Goal: Navigation & Orientation: Find specific page/section

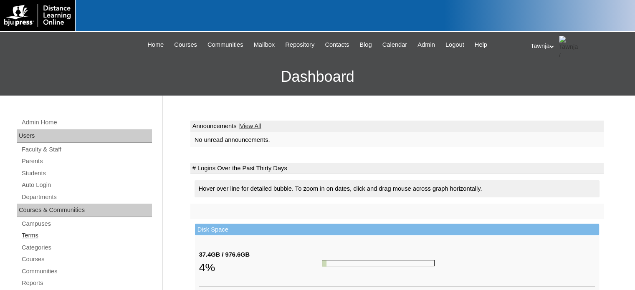
click at [26, 235] on link "Terms" at bounding box center [86, 235] width 131 height 10
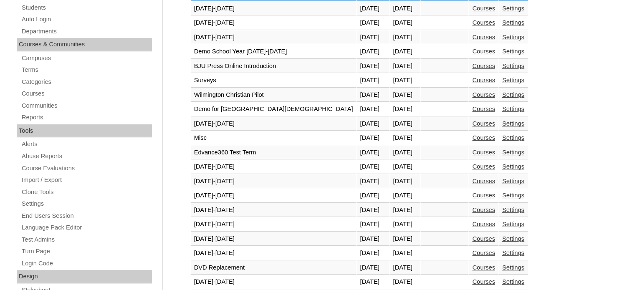
scroll to position [209, 0]
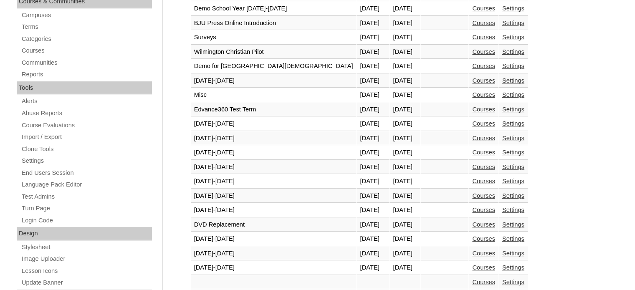
click at [472, 207] on link "Courses" at bounding box center [483, 210] width 23 height 7
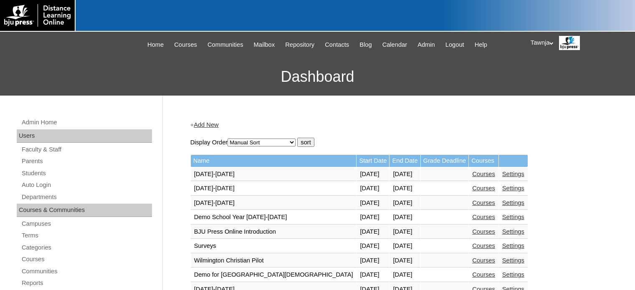
scroll to position [206, 0]
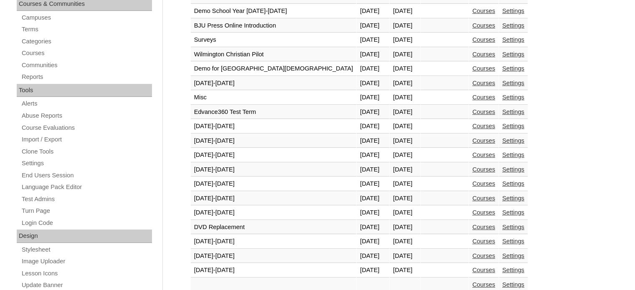
click at [472, 238] on link "Courses" at bounding box center [483, 241] width 23 height 7
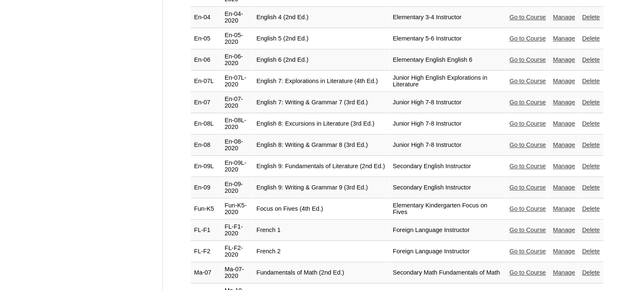
scroll to position [960, 0]
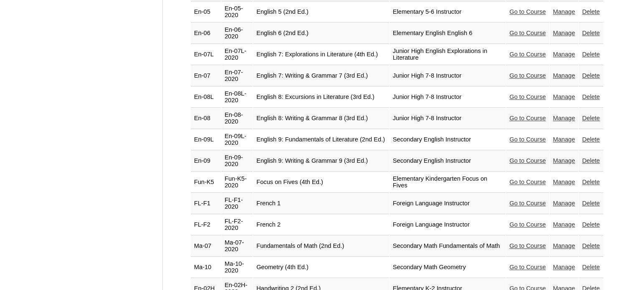
click at [528, 243] on link "Go to Course" at bounding box center [527, 246] width 36 height 7
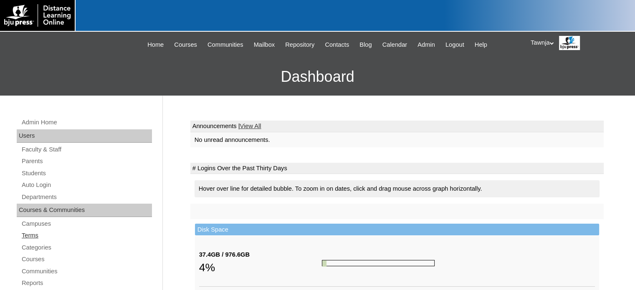
click at [27, 230] on link "Terms" at bounding box center [86, 235] width 131 height 10
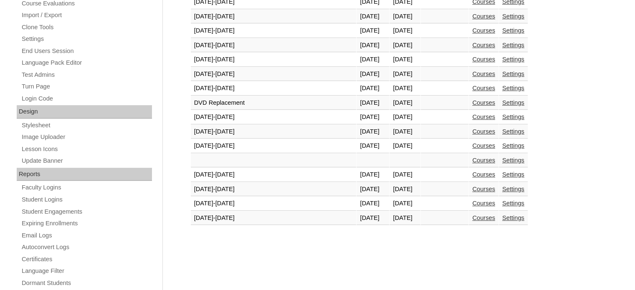
scroll to position [401, 0]
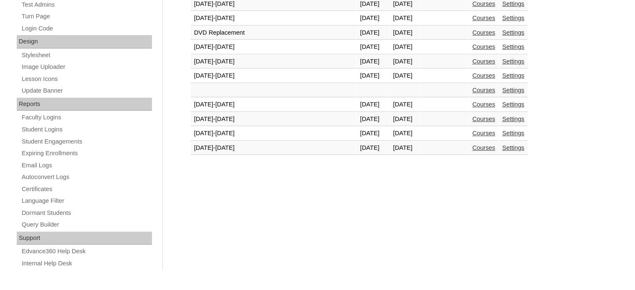
click at [472, 101] on link "Courses" at bounding box center [483, 104] width 23 height 7
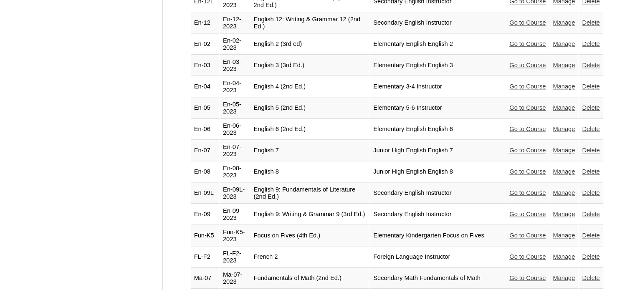
scroll to position [960, 0]
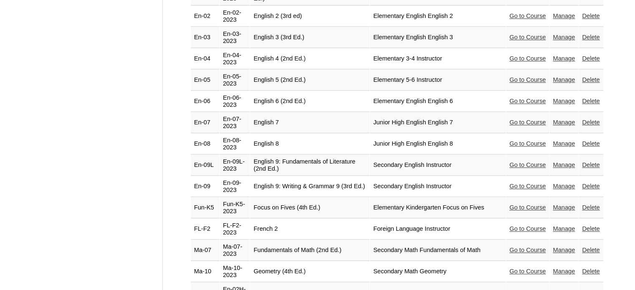
click at [534, 247] on link "Go to Course" at bounding box center [527, 250] width 36 height 7
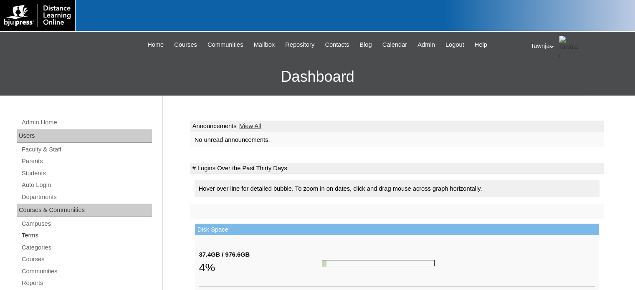
click at [31, 234] on link "Terms" at bounding box center [86, 235] width 131 height 10
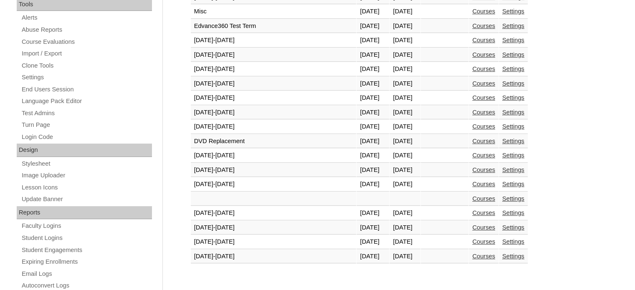
scroll to position [276, 0]
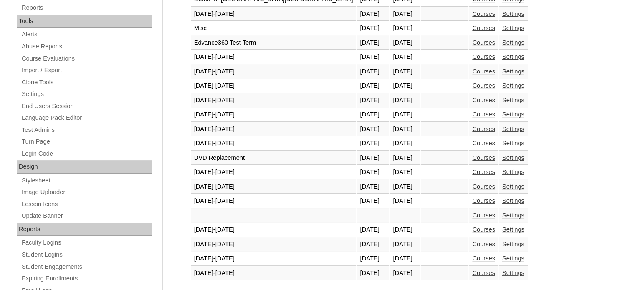
click at [472, 197] on link "Courses" at bounding box center [483, 200] width 23 height 7
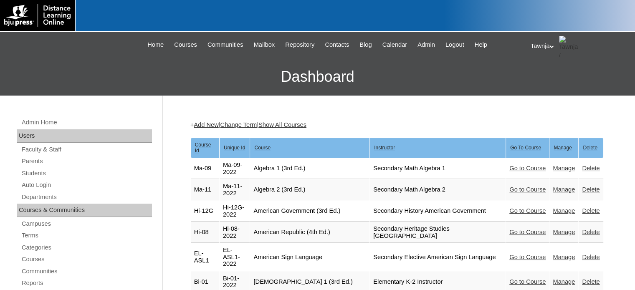
click at [532, 229] on link "Go to Course" at bounding box center [527, 232] width 36 height 7
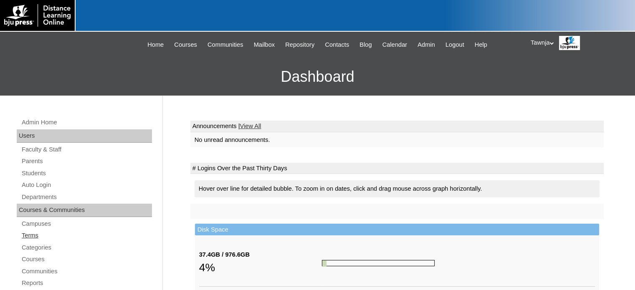
click at [50, 238] on link "Terms" at bounding box center [86, 235] width 131 height 10
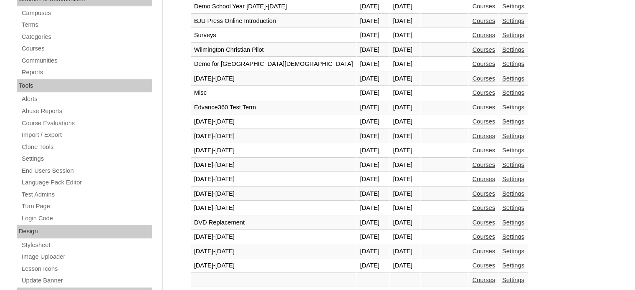
scroll to position [292, 0]
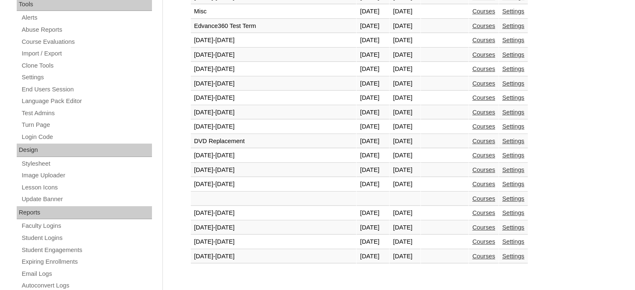
click at [472, 181] on link "Courses" at bounding box center [483, 184] width 23 height 7
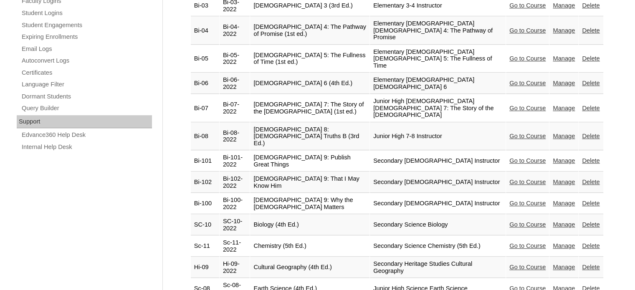
scroll to position [543, 0]
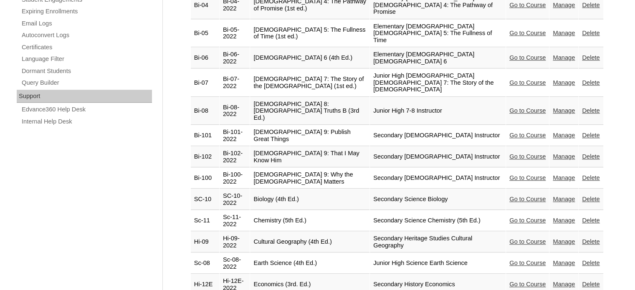
click at [516, 260] on link "Go to Course" at bounding box center [527, 263] width 36 height 7
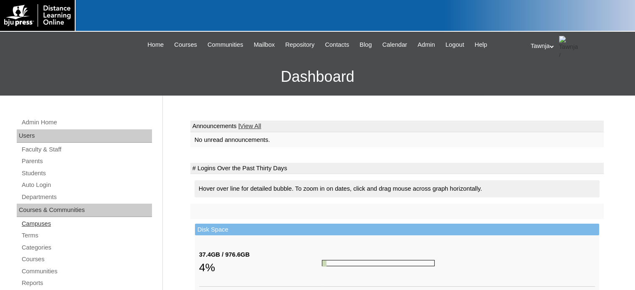
drag, startPoint x: 28, startPoint y: 235, endPoint x: 69, endPoint y: 221, distance: 43.2
click at [28, 235] on link "Terms" at bounding box center [86, 235] width 131 height 10
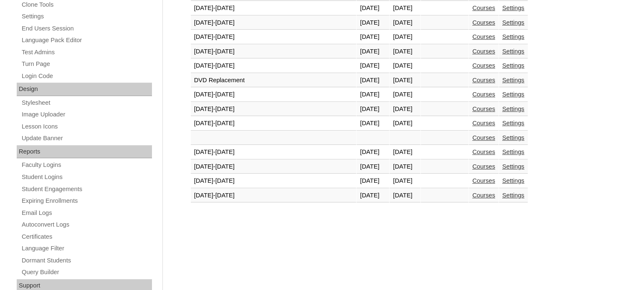
scroll to position [376, 0]
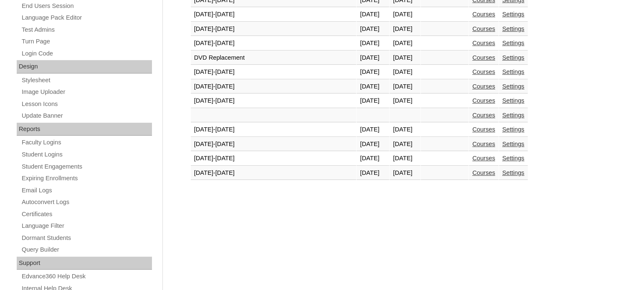
click at [472, 127] on link "Courses" at bounding box center [483, 129] width 23 height 7
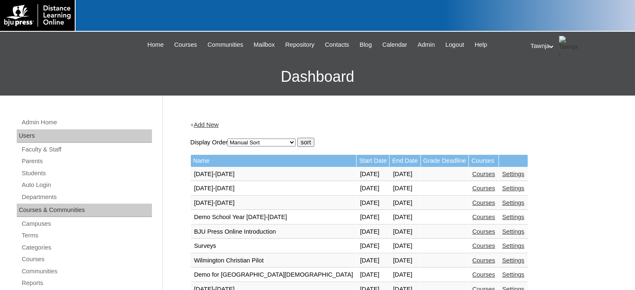
scroll to position [376, 0]
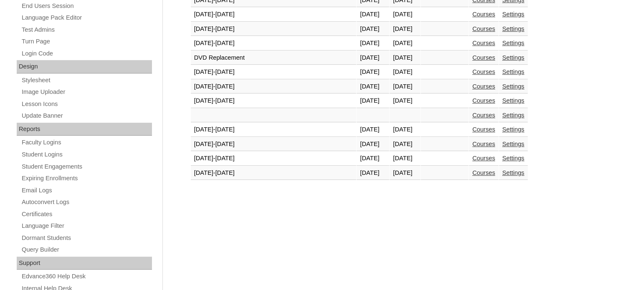
click at [472, 98] on link "Courses" at bounding box center [483, 100] width 23 height 7
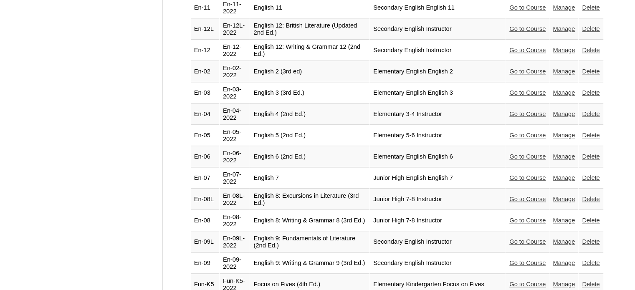
scroll to position [877, 0]
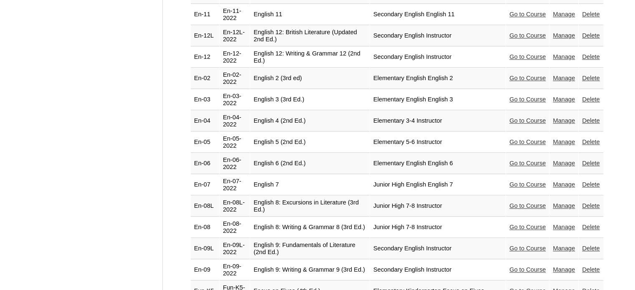
click at [525, 266] on link "Go to Course" at bounding box center [527, 269] width 36 height 7
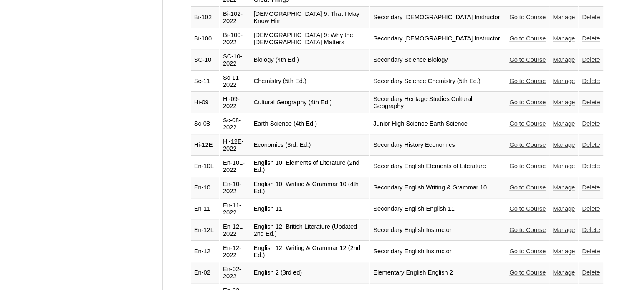
scroll to position [668, 0]
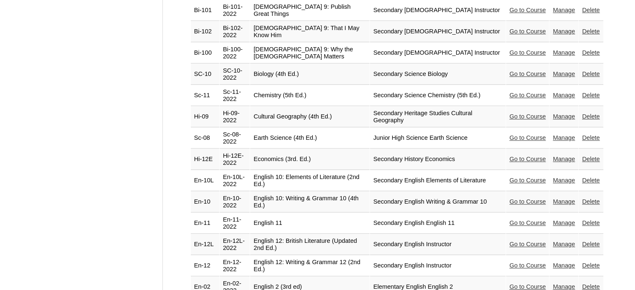
click at [531, 198] on link "Go to Course" at bounding box center [527, 201] width 36 height 7
